Goal: Task Accomplishment & Management: Manage account settings

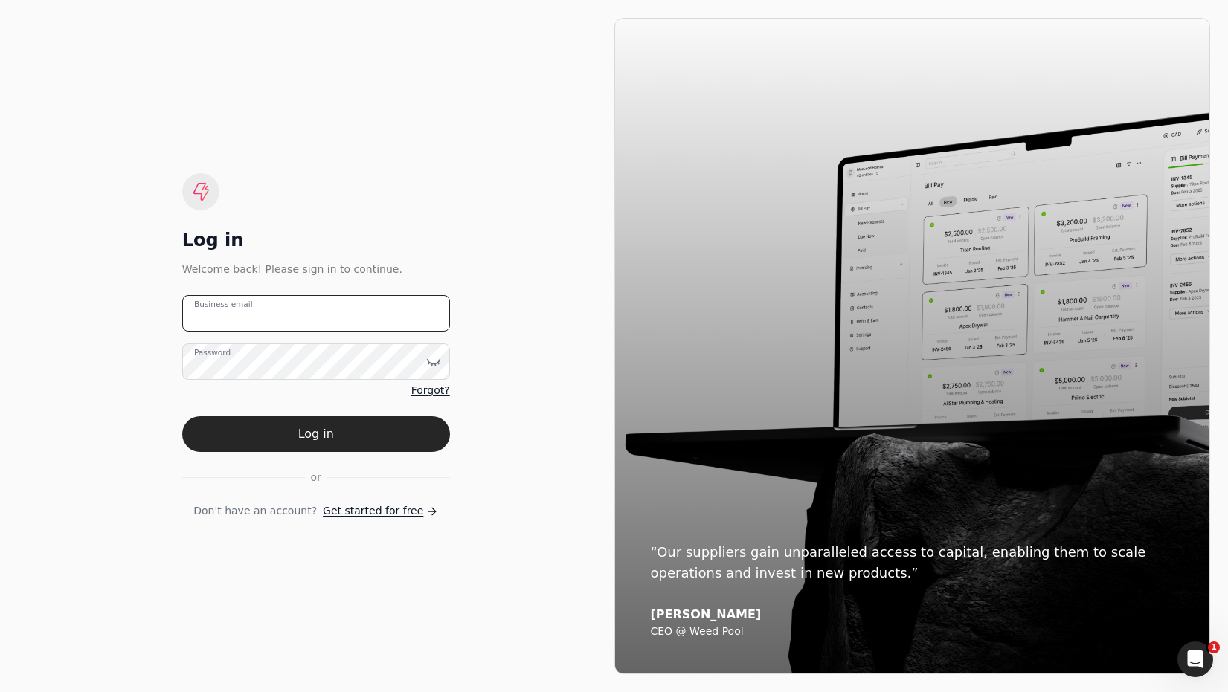
click at [422, 318] on email "Business email" at bounding box center [316, 313] width 268 height 36
type email "[EMAIL_ADDRESS][DOMAIN_NAME]"
drag, startPoint x: 393, startPoint y: 434, endPoint x: 416, endPoint y: 419, distance: 27.0
click at [393, 434] on button "Log in" at bounding box center [316, 434] width 268 height 36
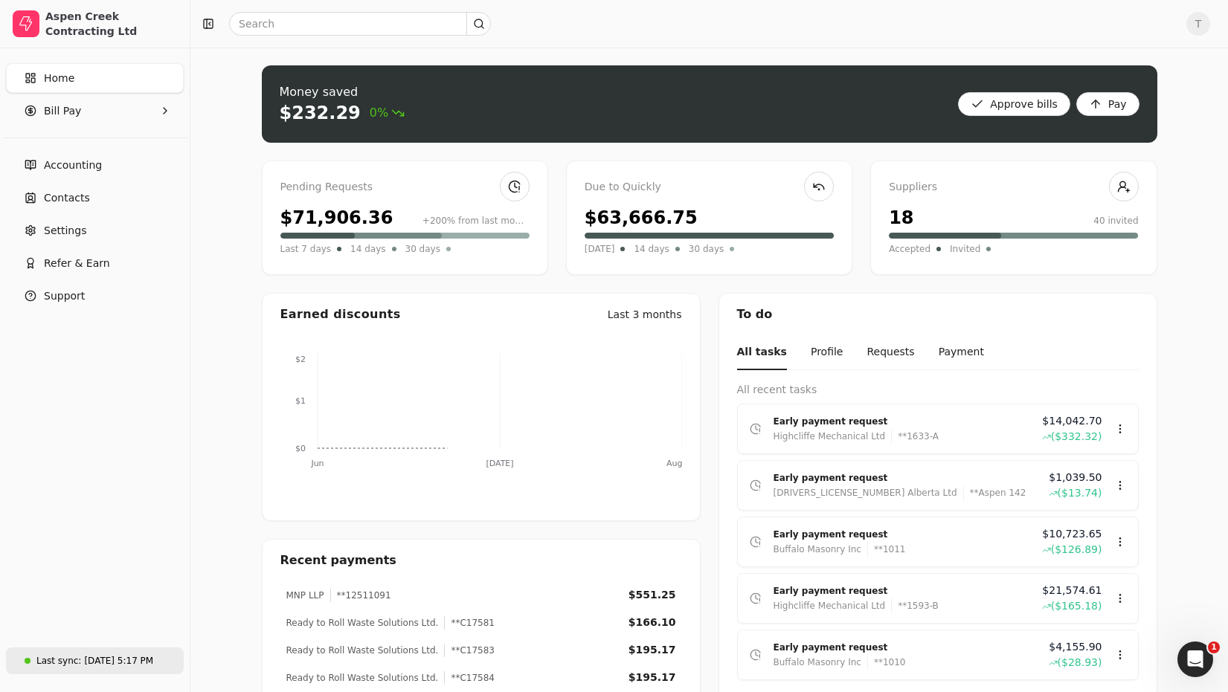
click at [113, 663] on div "[DATE] 5:17 PM" at bounding box center [118, 660] width 69 height 13
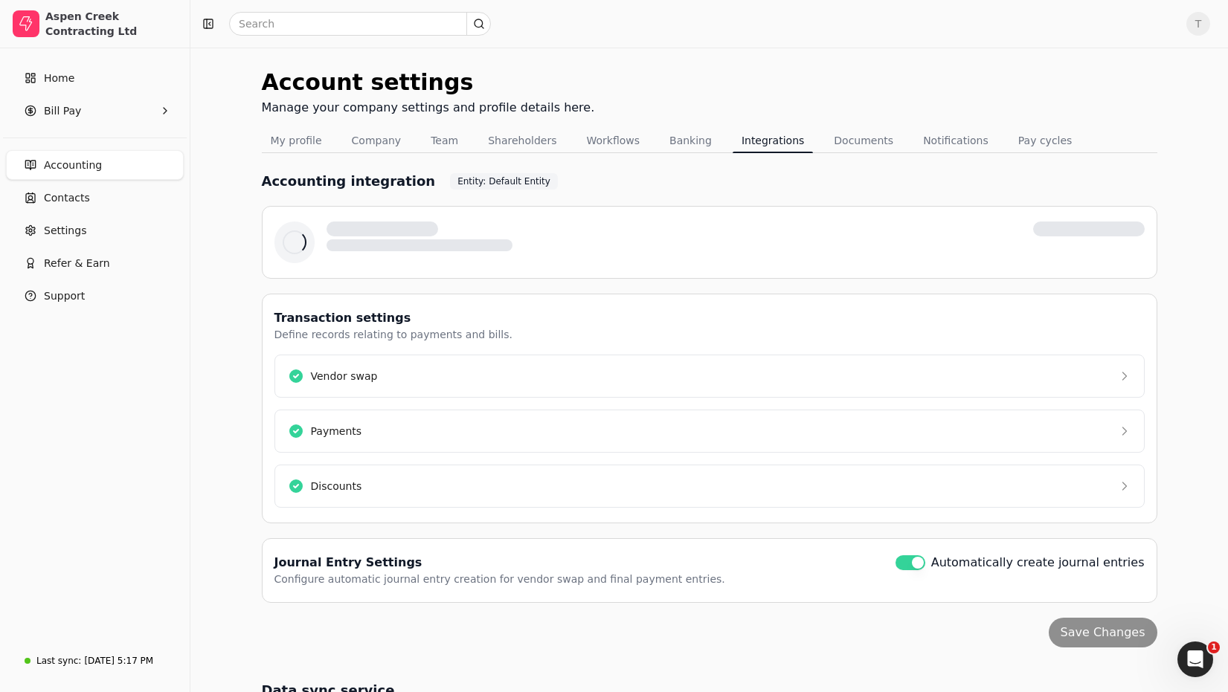
click at [564, 580] on div "Accounting integration Entity: Default Entity Transaction settings Define recor…" at bounding box center [709, 497] width 895 height 689
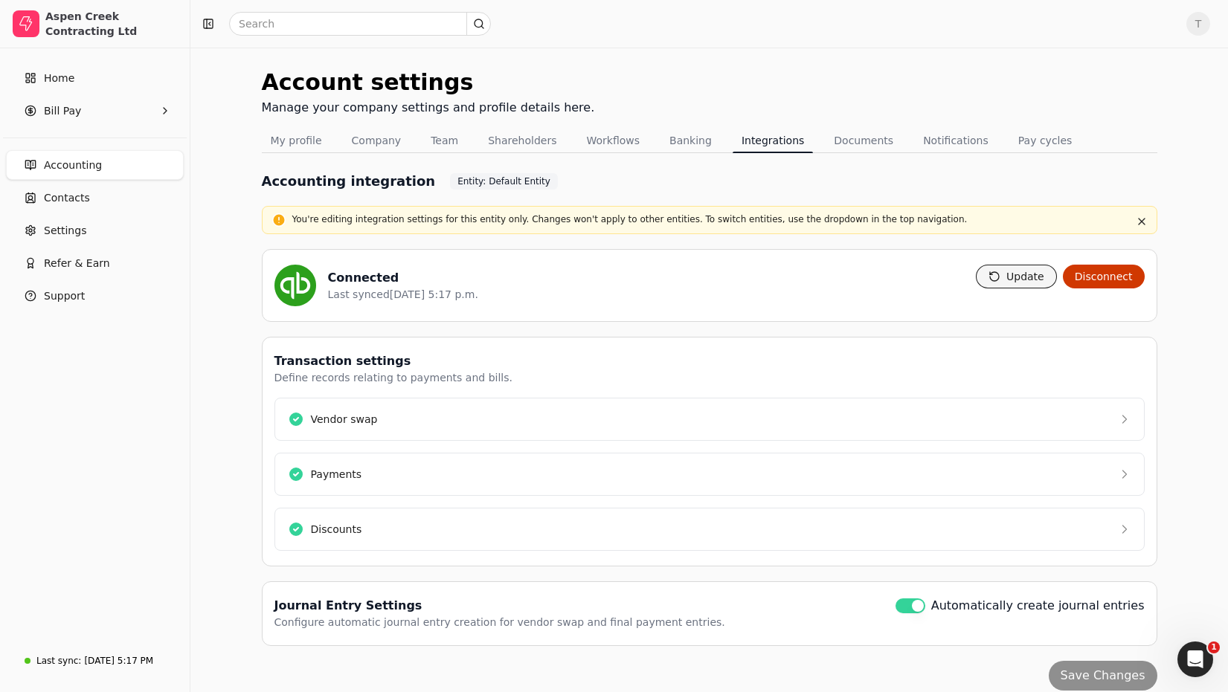
click at [1026, 286] on button "Update" at bounding box center [1016, 277] width 81 height 24
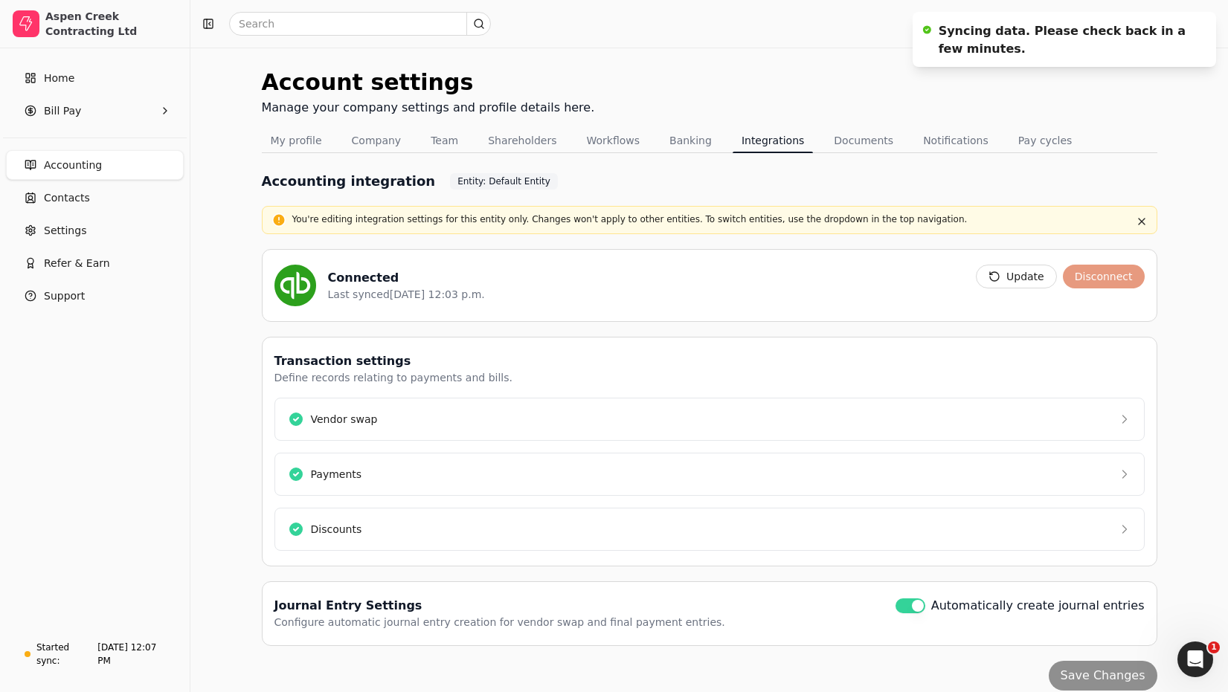
drag, startPoint x: 922, startPoint y: 97, endPoint x: 1020, endPoint y: 83, distance: 98.4
click at [922, 97] on div "Account settings Manage your company settings and profile details here." at bounding box center [709, 96] width 895 height 63
click at [1199, 25] on icon "Notifications (F8)" at bounding box center [1201, 27] width 12 height 12
click at [1199, 27] on span "T" at bounding box center [1198, 24] width 24 height 24
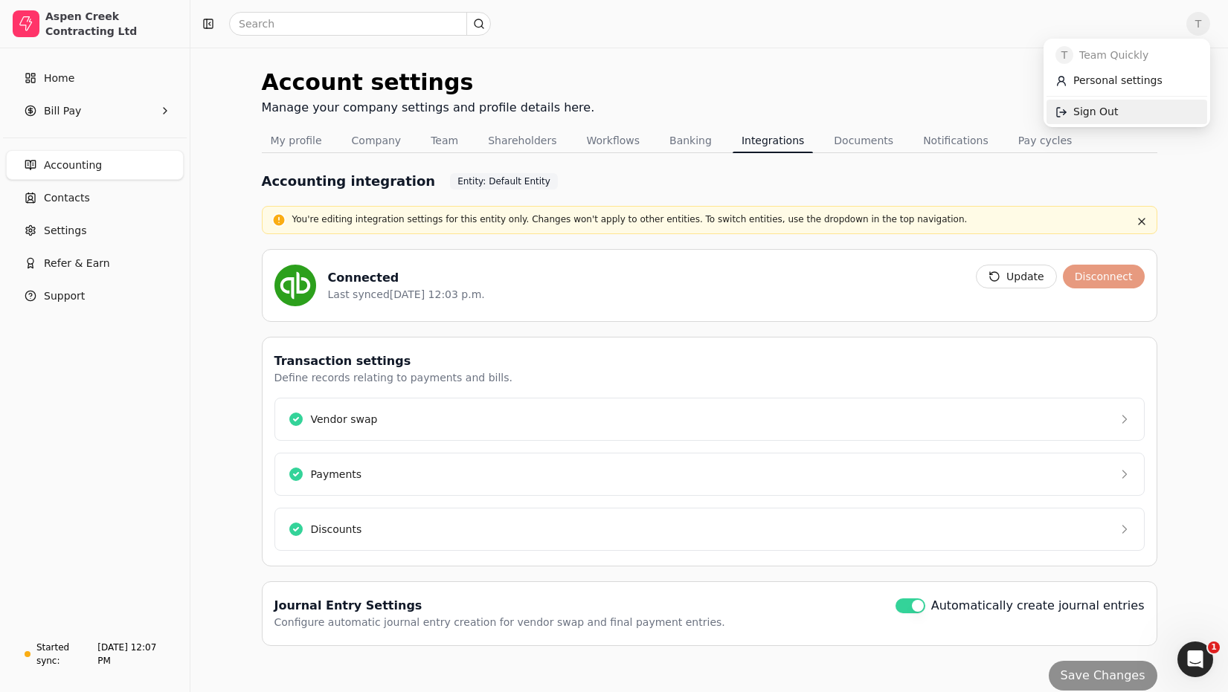
click at [1144, 109] on link "Sign Out" at bounding box center [1126, 112] width 161 height 25
